Goal: Download file/media

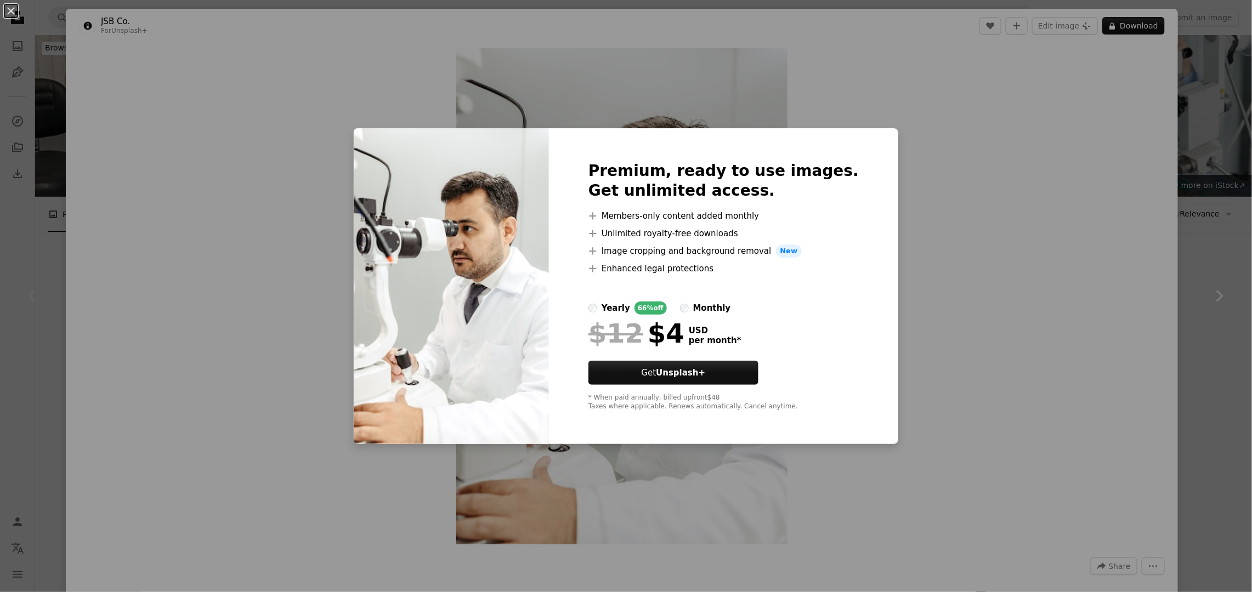
click at [1186, 292] on div "An X shape Premium, ready to use images. Get unlimited access. A plus sign Memb…" at bounding box center [626, 296] width 1252 height 592
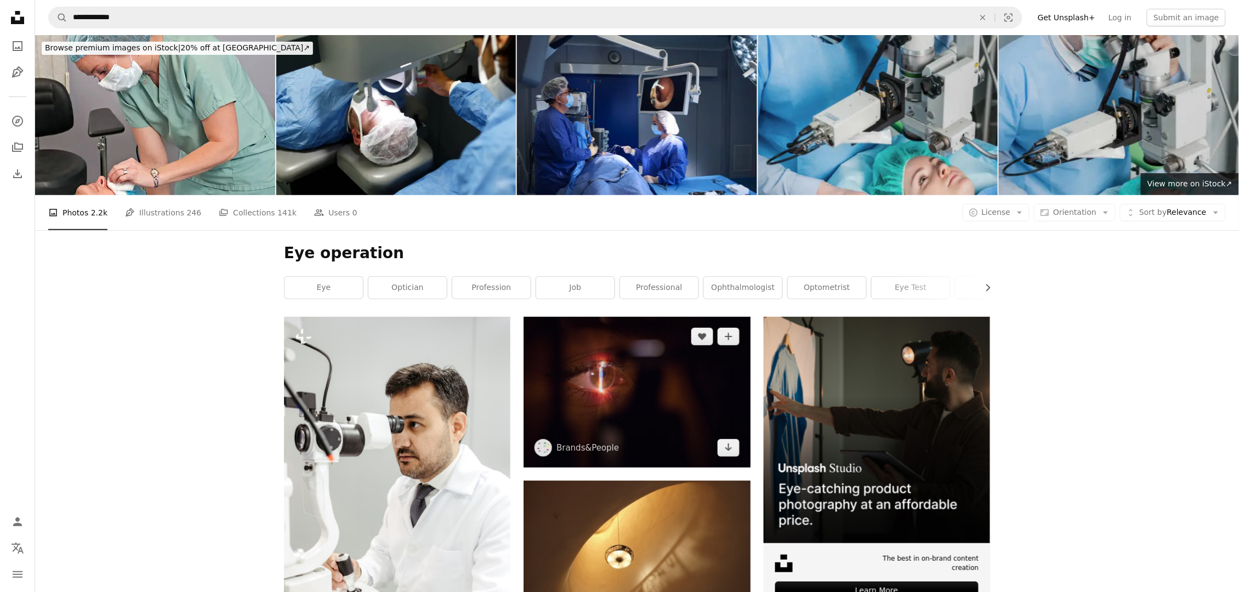
click at [643, 401] on img at bounding box center [637, 392] width 226 height 151
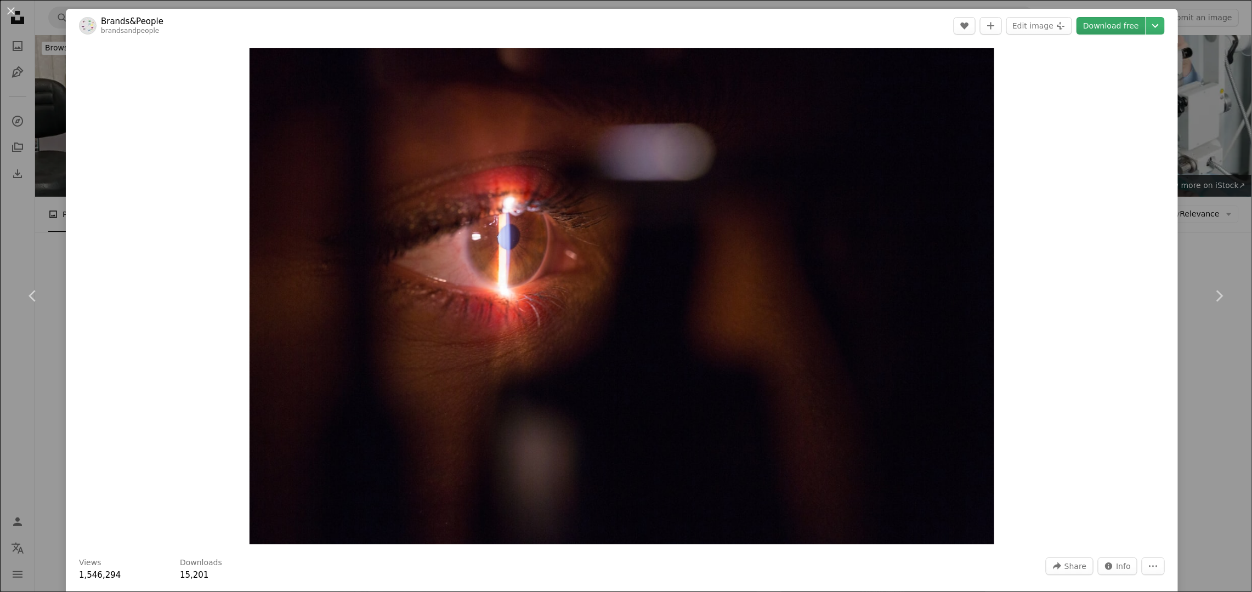
click at [1098, 32] on link "Download free" at bounding box center [1111, 26] width 69 height 18
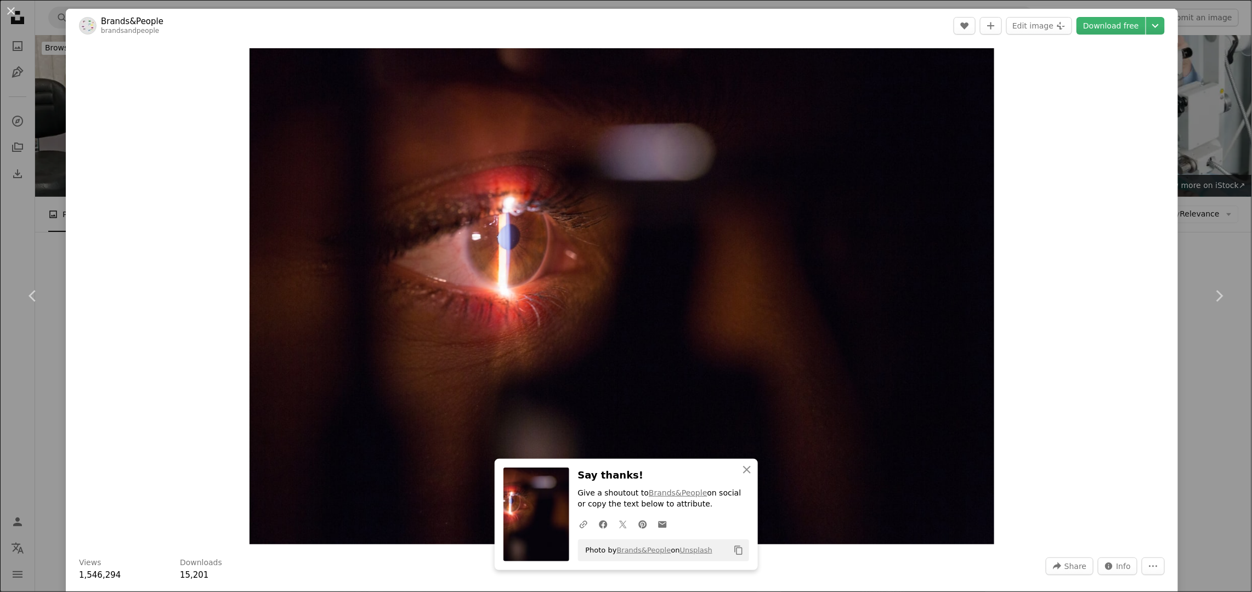
click at [1195, 393] on div "An X shape Chevron left Chevron right An X shape Close Say thanks! Give a shout…" at bounding box center [626, 296] width 1252 height 592
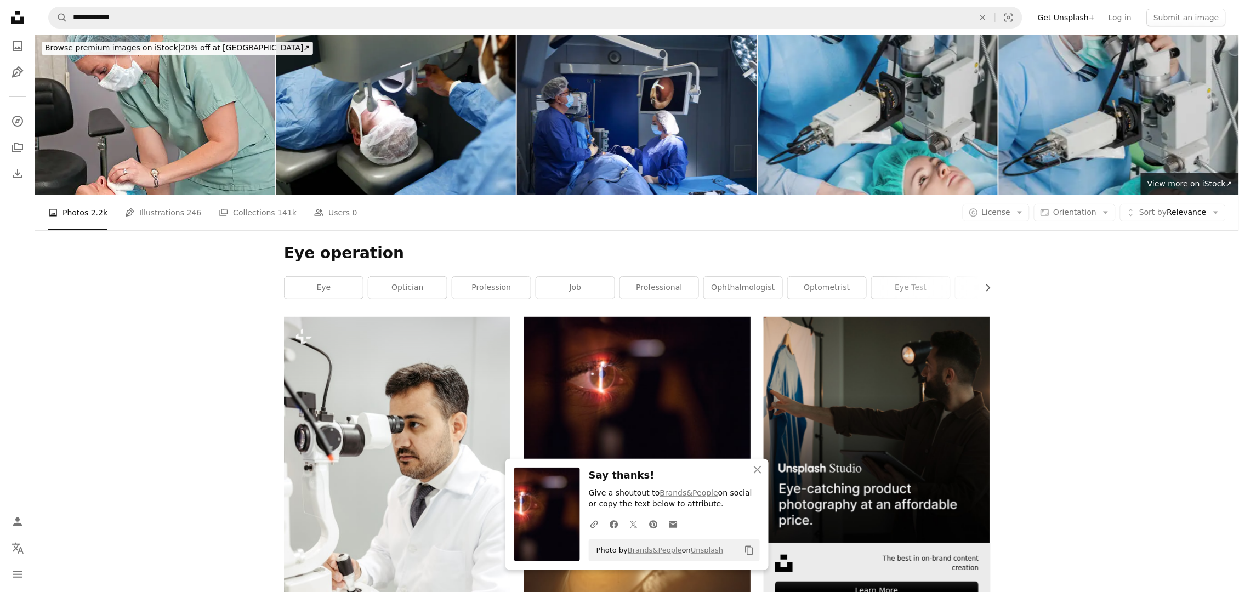
scroll to position [82, 0]
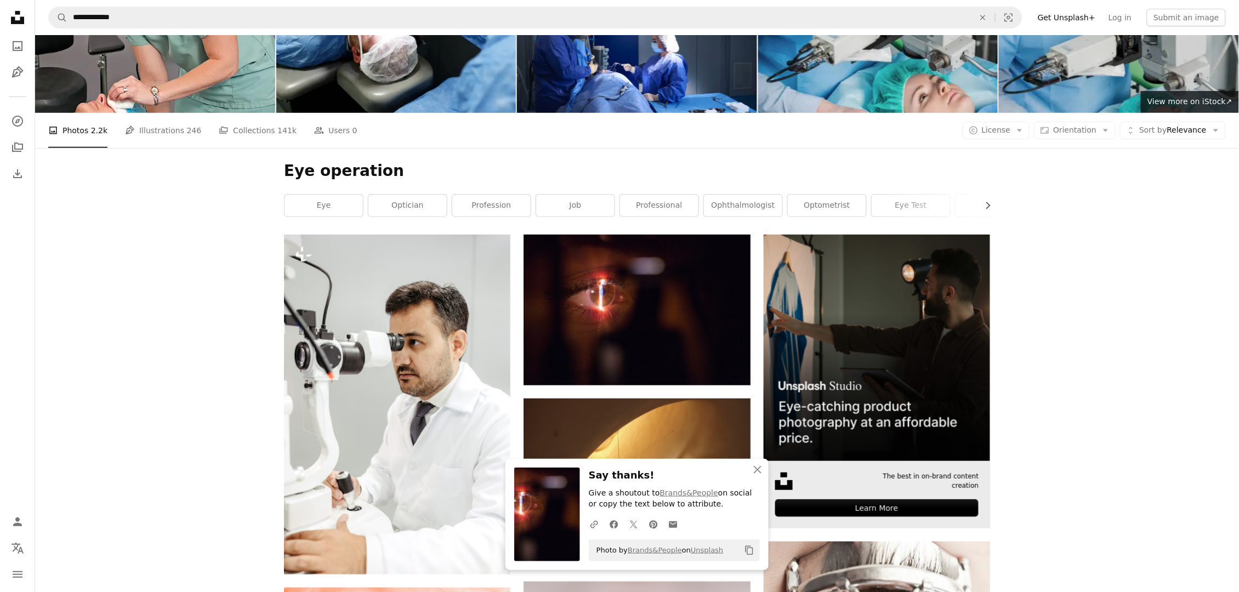
click at [910, 342] on img at bounding box center [877, 348] width 226 height 226
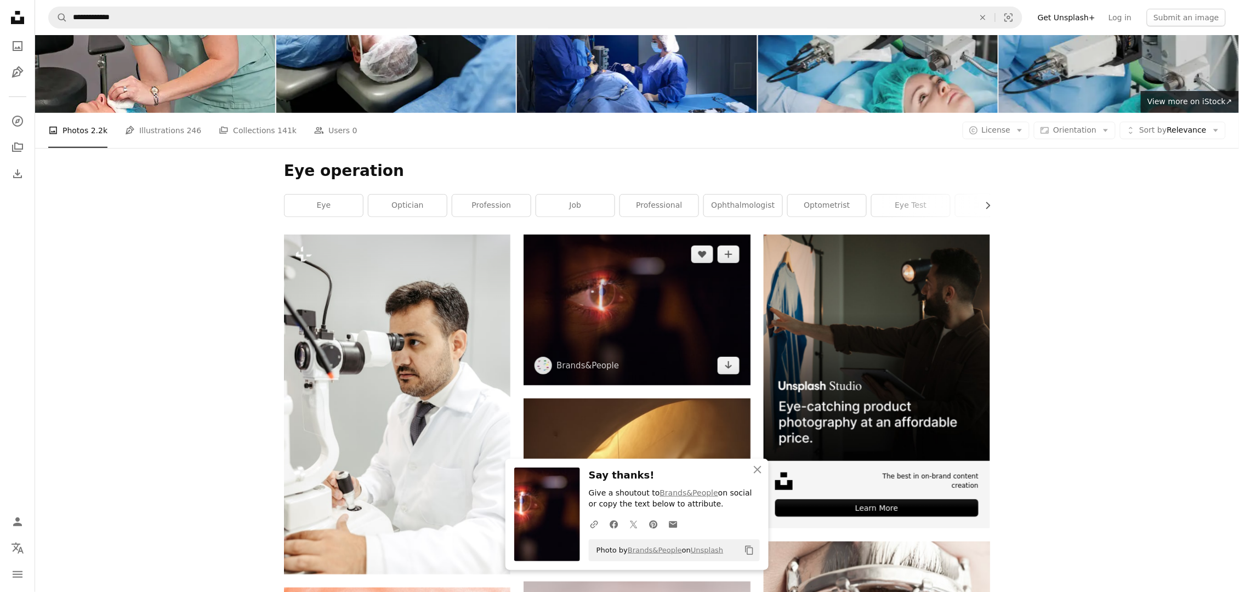
click at [613, 309] on img at bounding box center [637, 310] width 226 height 151
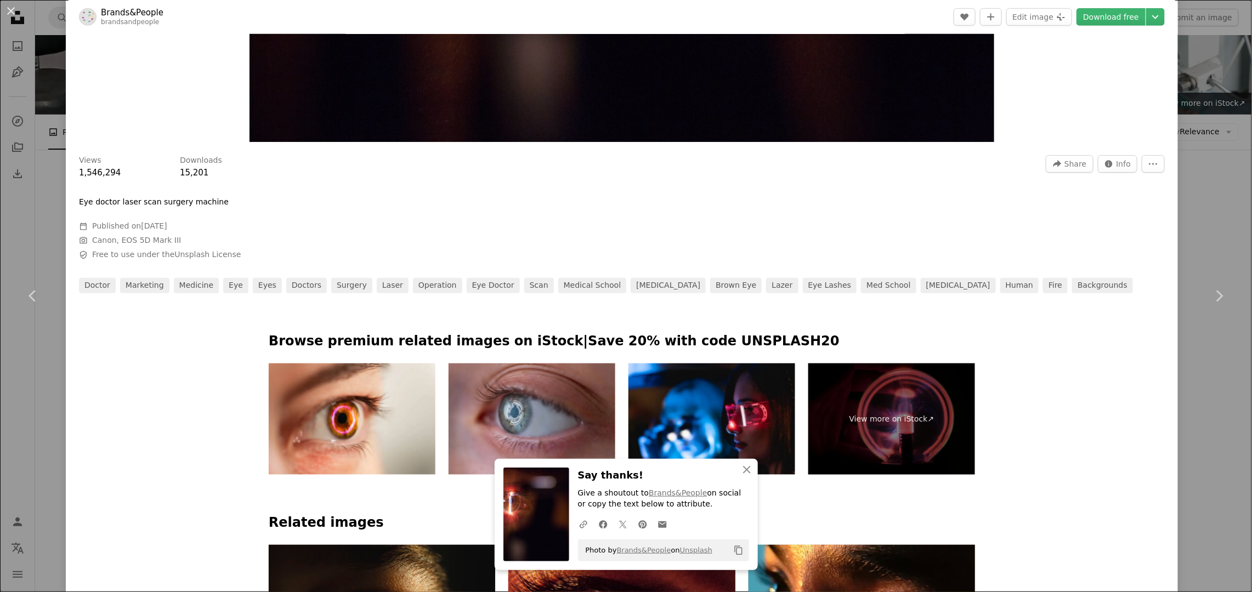
scroll to position [493, 0]
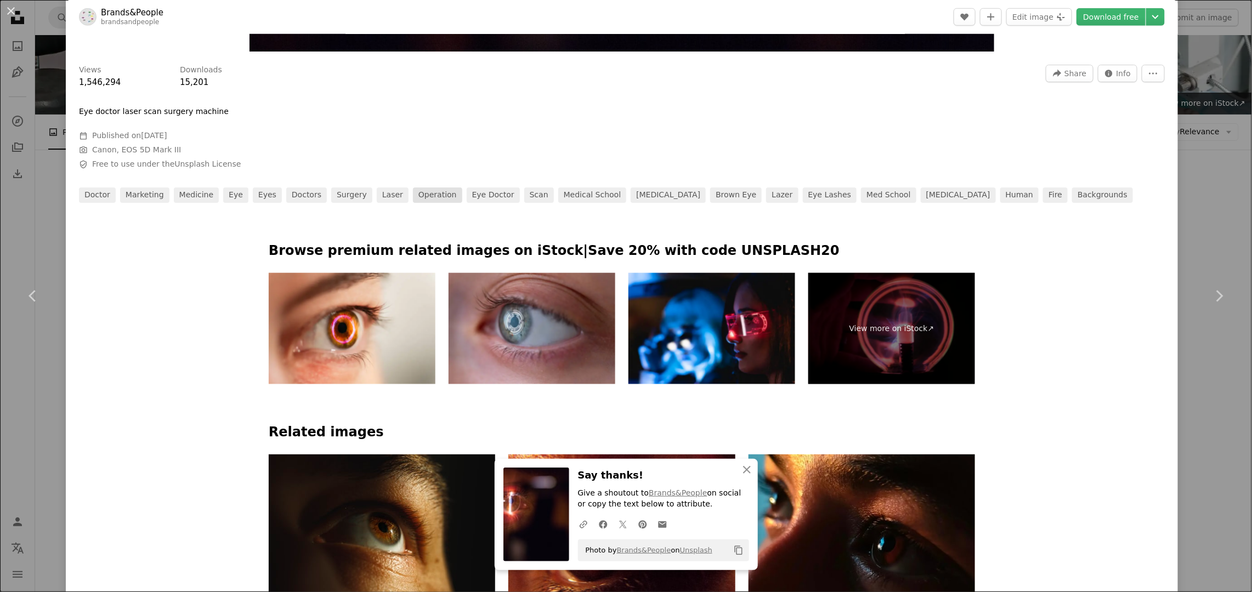
click at [413, 196] on link "operation" at bounding box center [437, 195] width 49 height 15
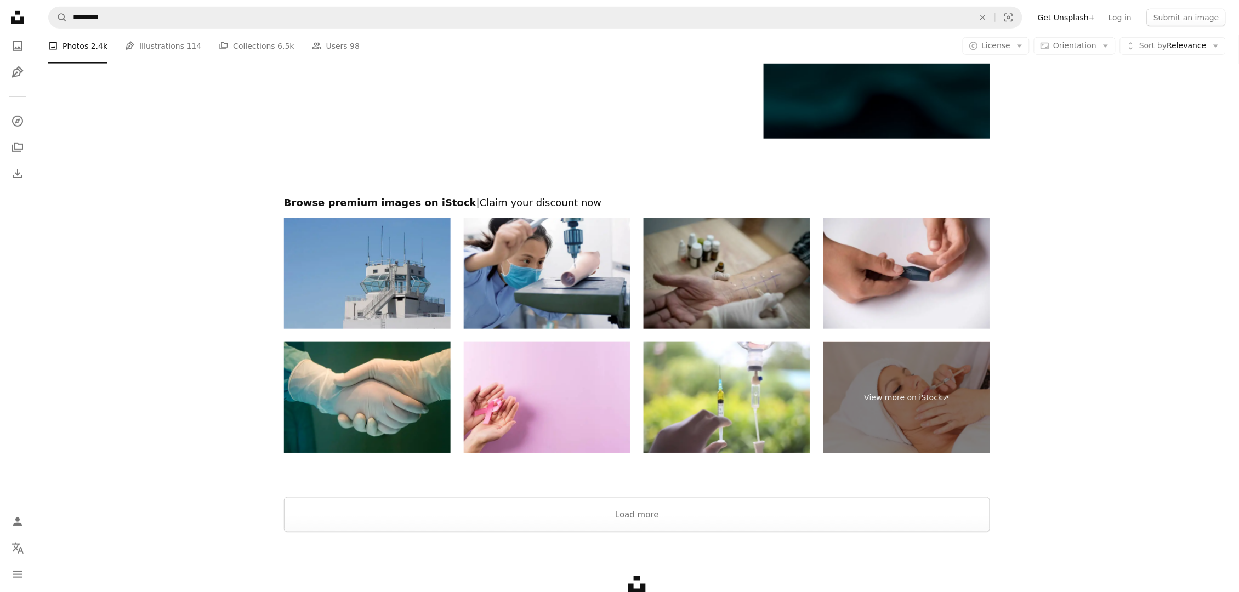
scroll to position [1865, 0]
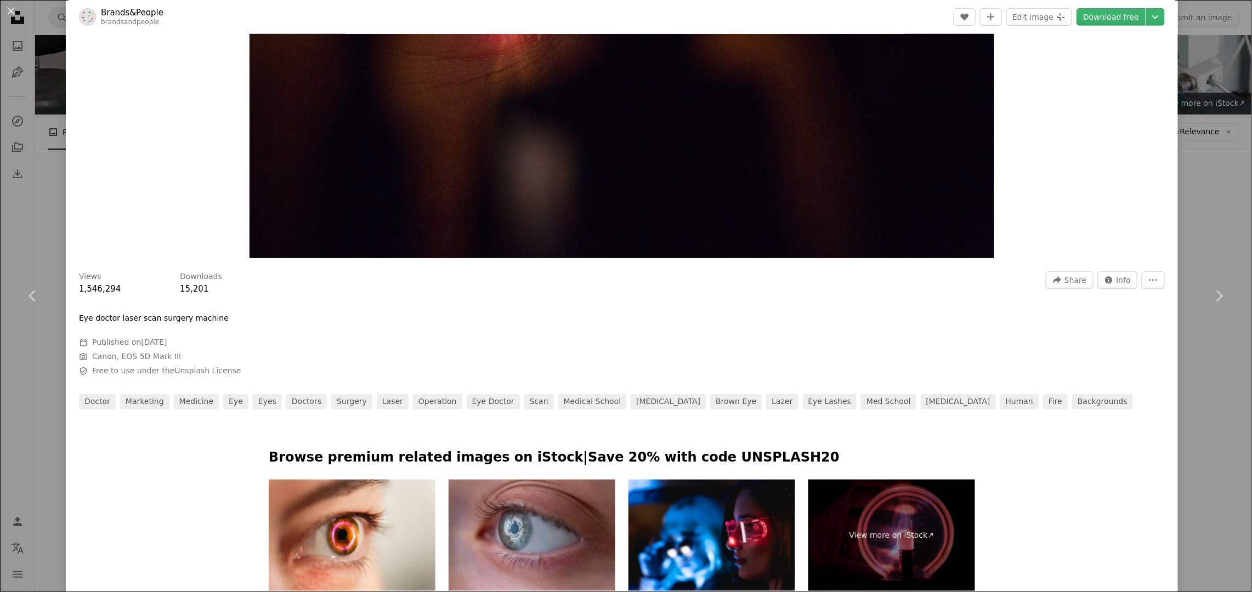
scroll to position [329, 0]
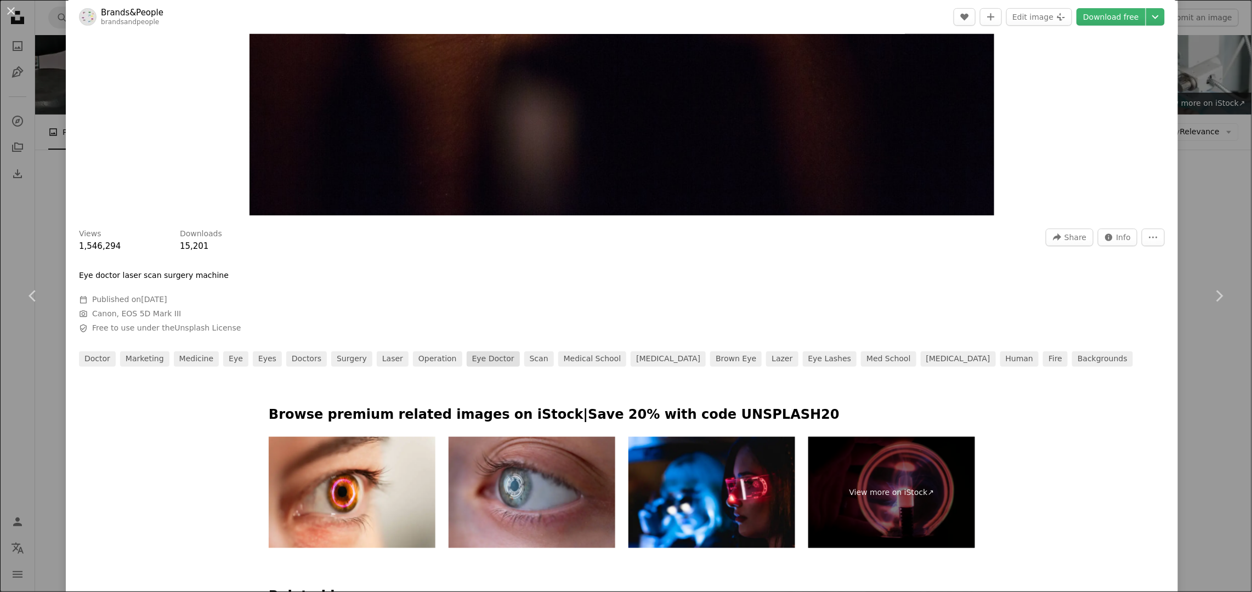
click at [476, 353] on link "eye doctor" at bounding box center [493, 359] width 53 height 15
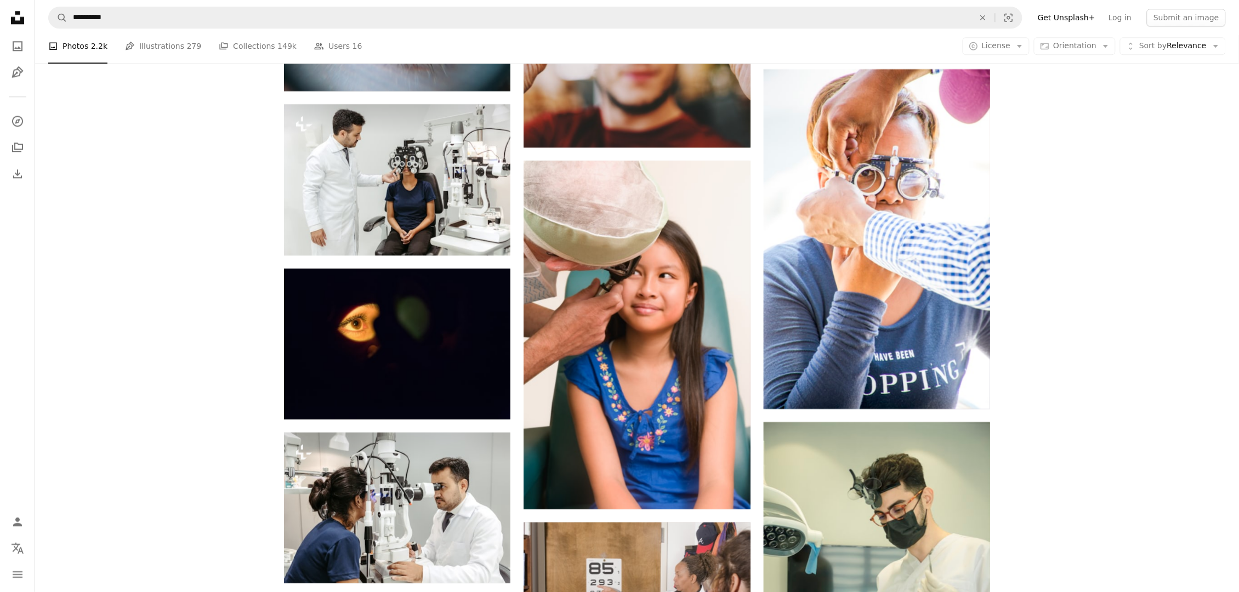
scroll to position [904, 0]
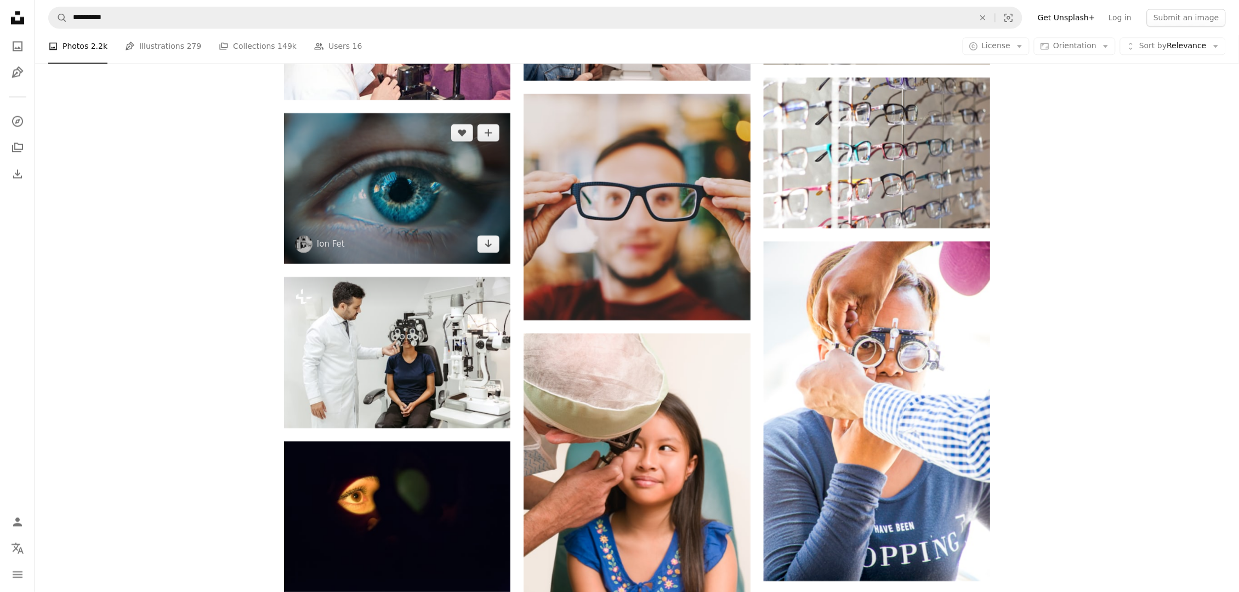
click at [449, 248] on img at bounding box center [397, 188] width 226 height 151
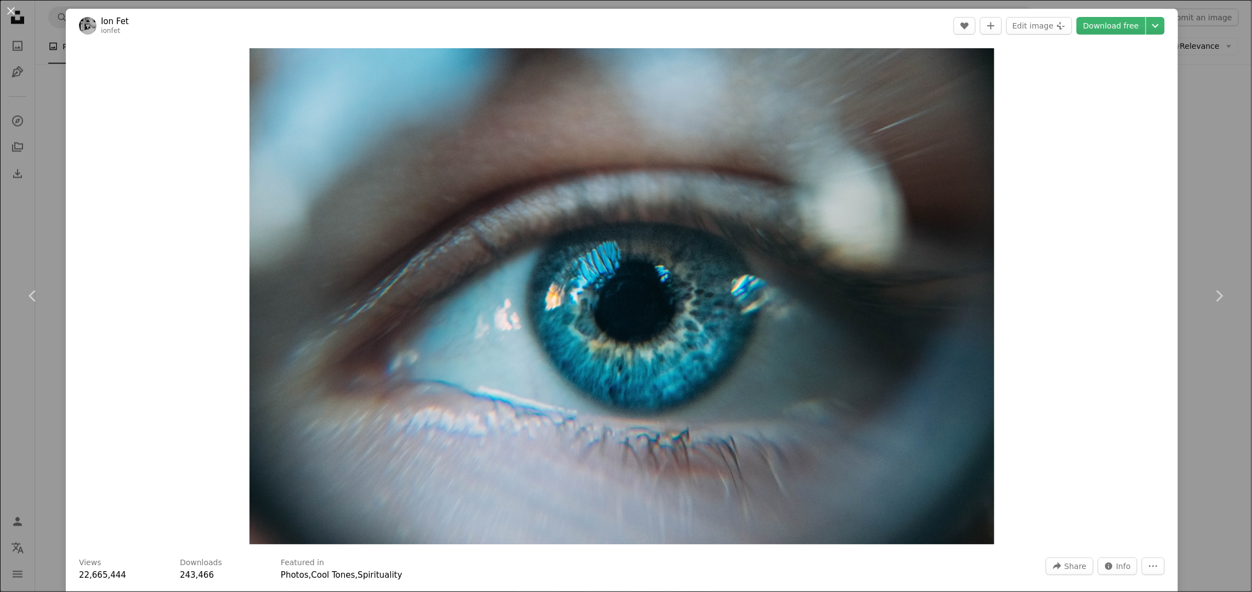
click at [1186, 186] on div "An X shape Chevron left Chevron right Ion Fet ionfet A heart A plus sign Edit i…" at bounding box center [626, 296] width 1252 height 592
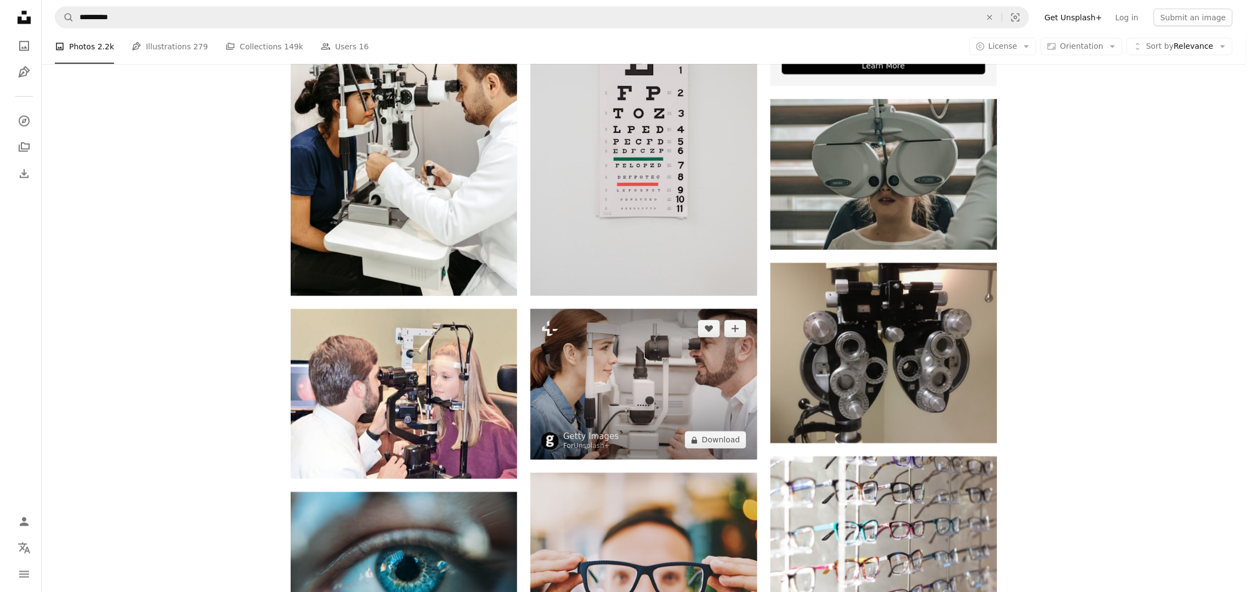
scroll to position [642, 0]
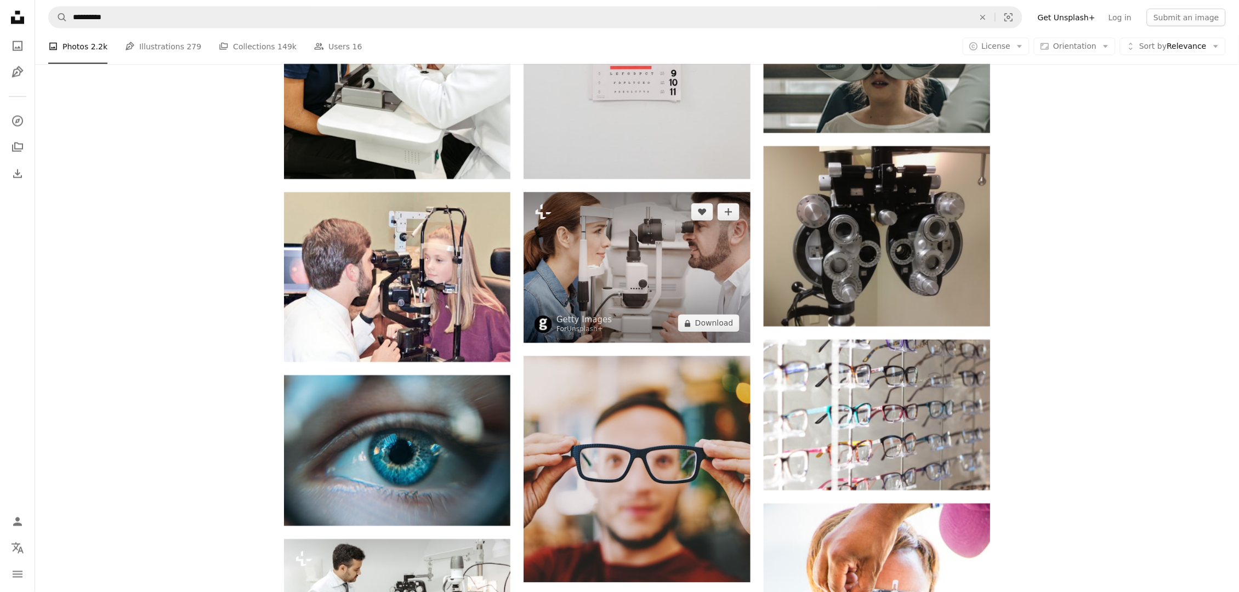
click at [608, 329] on img at bounding box center [637, 267] width 226 height 151
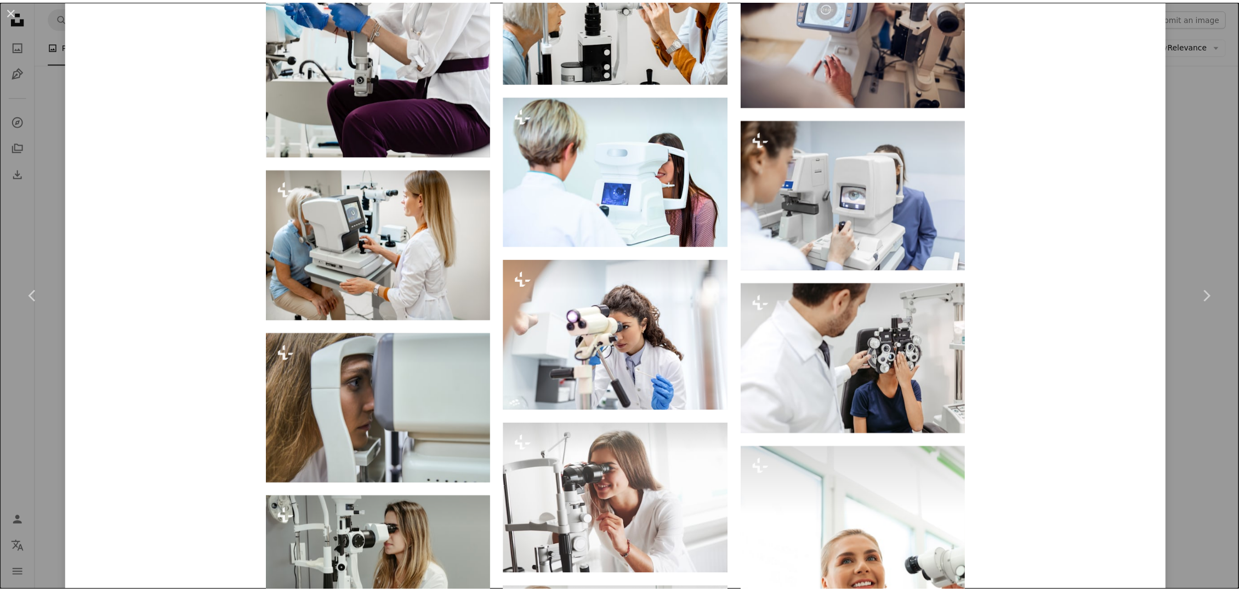
scroll to position [2598, 0]
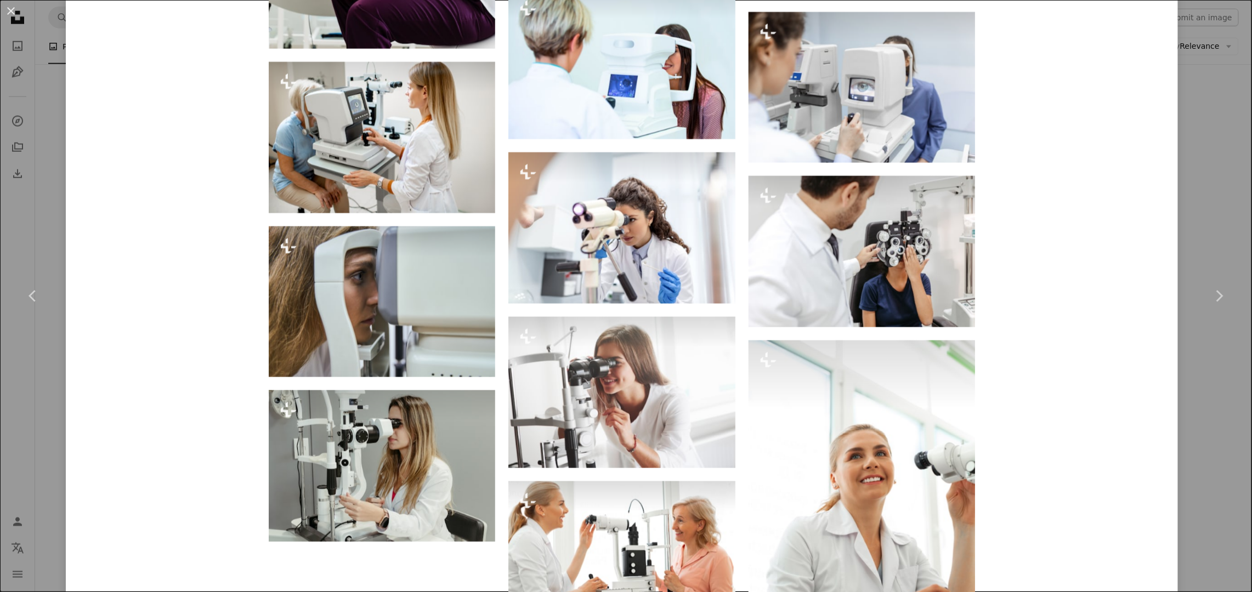
click at [1193, 121] on div "An X shape Chevron left Chevron right Getty Images For Unsplash+ A heart A plus…" at bounding box center [626, 296] width 1252 height 592
